Goal: Information Seeking & Learning: Understand process/instructions

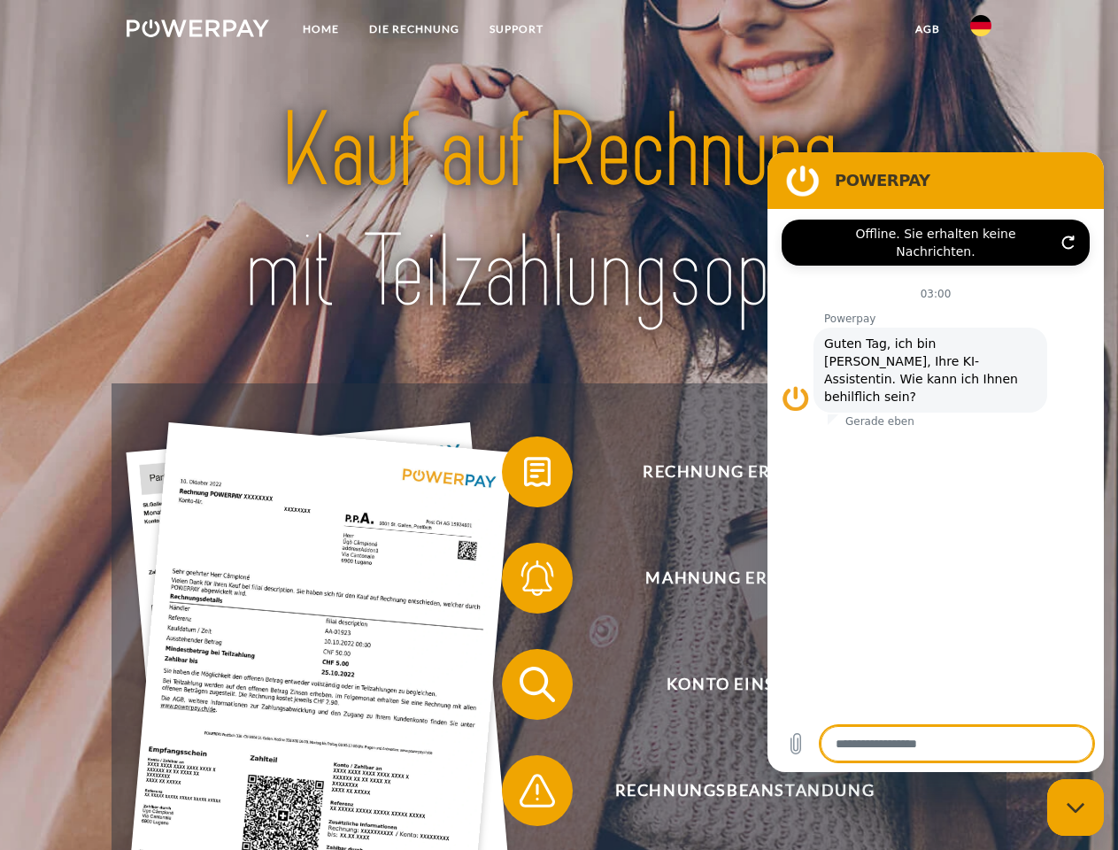
click at [197, 31] on img at bounding box center [198, 28] width 143 height 18
click at [981, 31] on img at bounding box center [980, 25] width 21 height 21
click at [927, 29] on link "agb" at bounding box center [928, 29] width 55 height 32
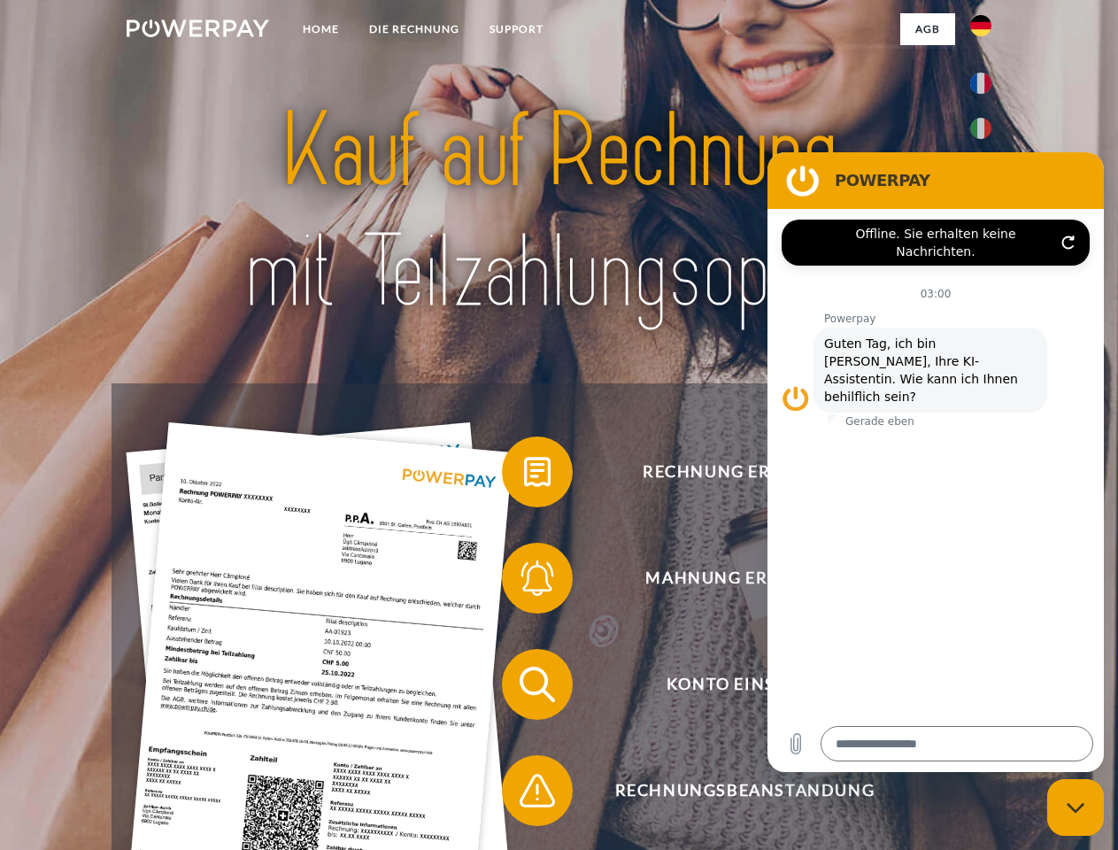
click at [524, 475] on span at bounding box center [511, 472] width 89 height 89
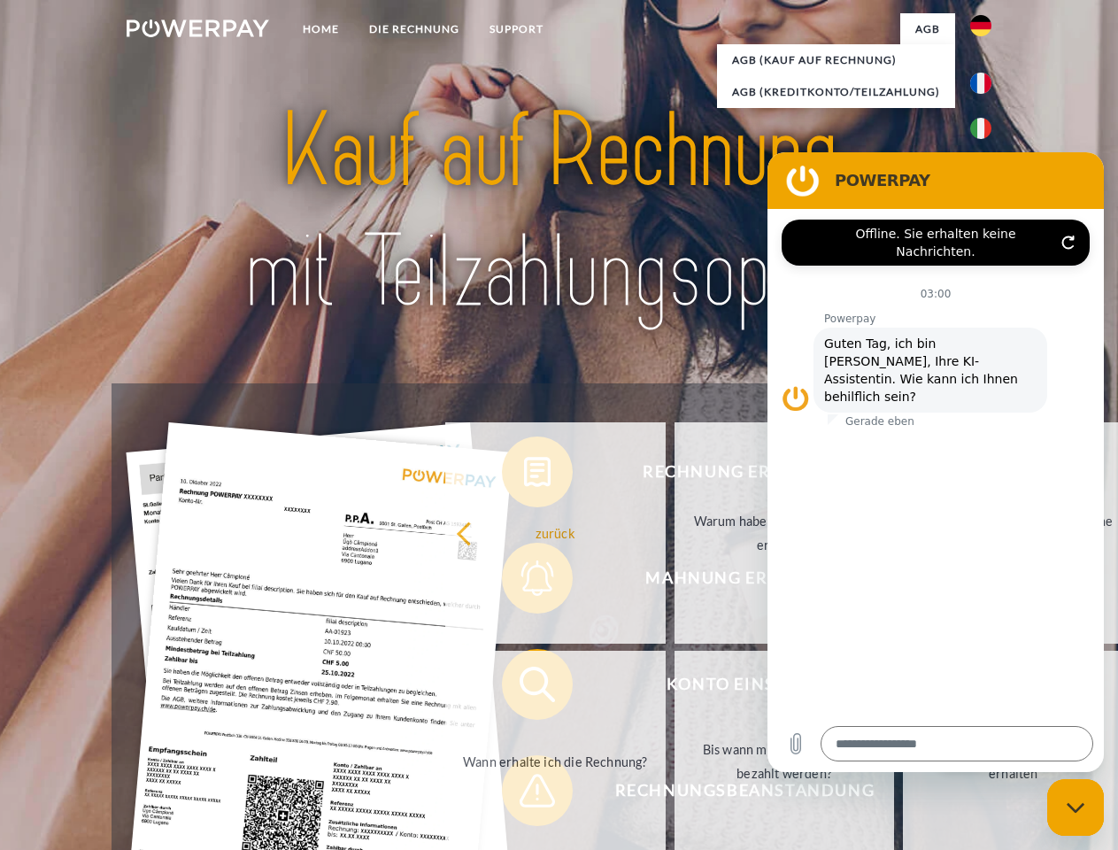
click at [524, 582] on div "Rechnung erhalten? Mahnung erhalten? Konto einsehen" at bounding box center [559, 737] width 894 height 708
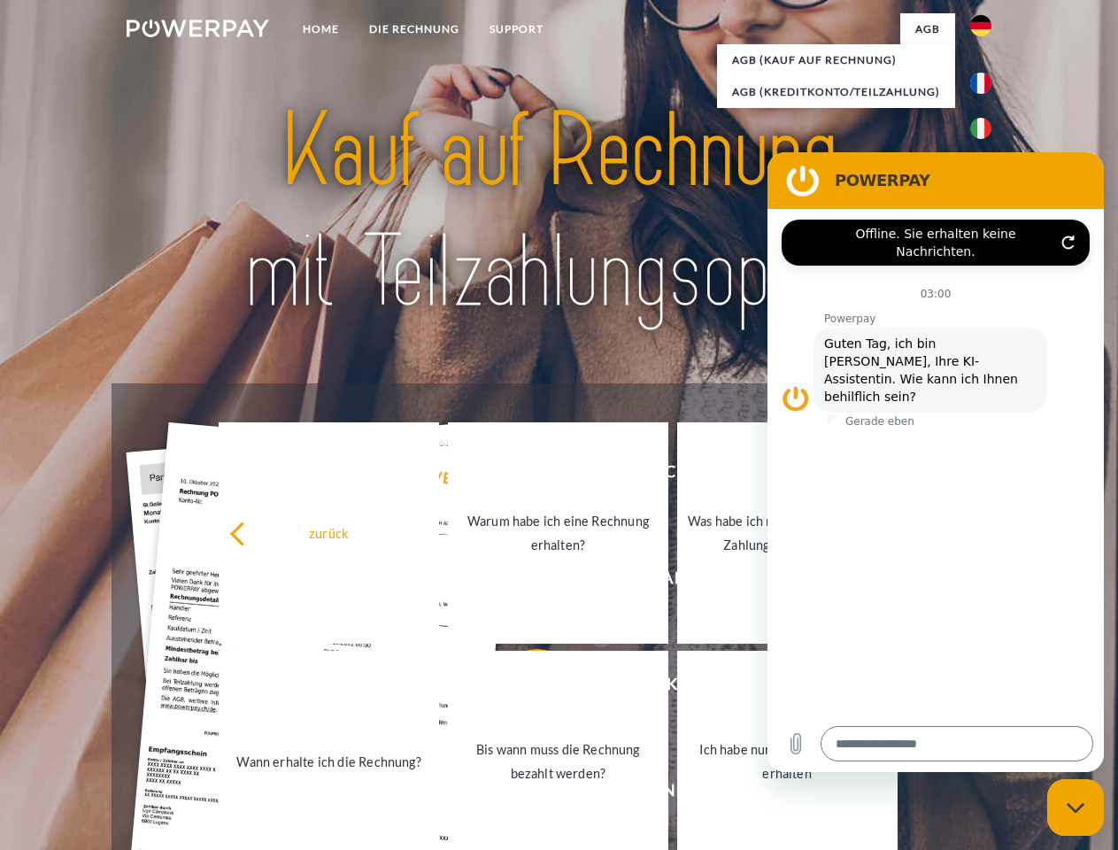
click at [524, 688] on link "Bis wann muss die Rechnung bezahlt werden?" at bounding box center [558, 761] width 220 height 221
click at [524, 794] on span at bounding box center [511, 790] width 89 height 89
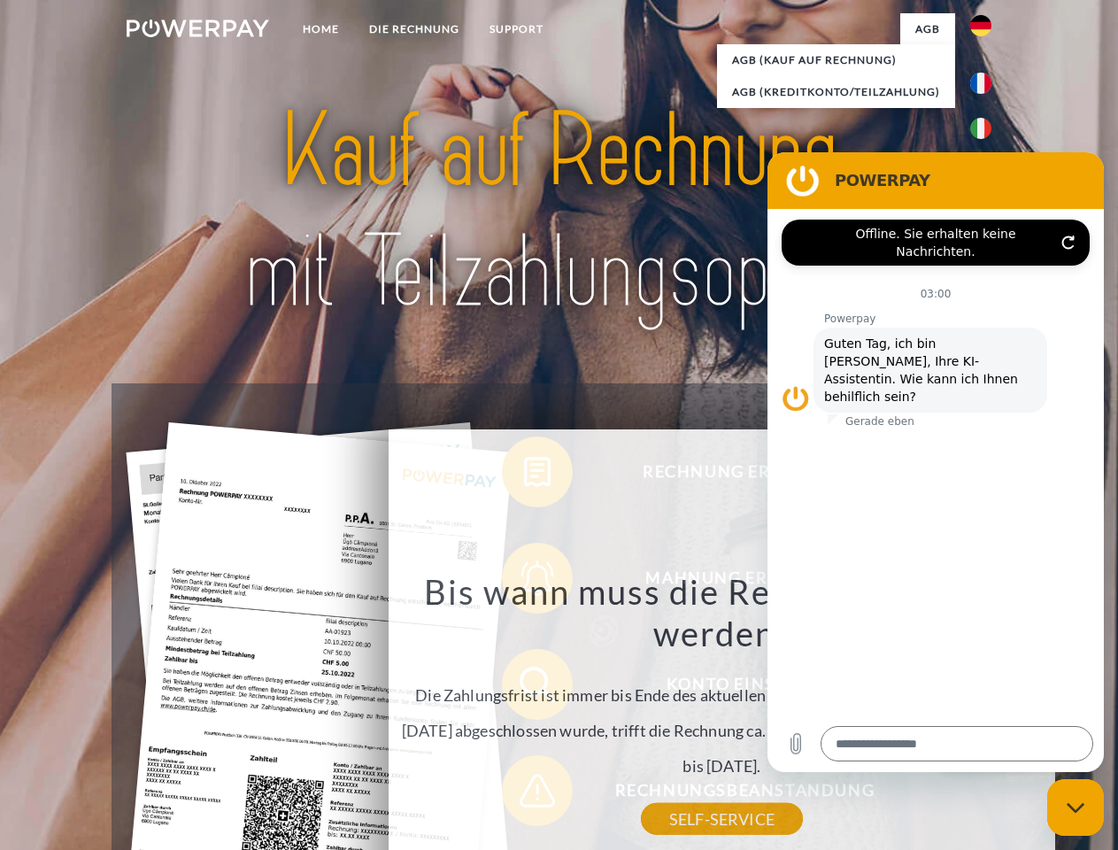
click at [1076, 808] on icon "Messaging-Fenster schließen" at bounding box center [1076, 808] width 19 height 12
type textarea "*"
